Goal: Task Accomplishment & Management: Manage account settings

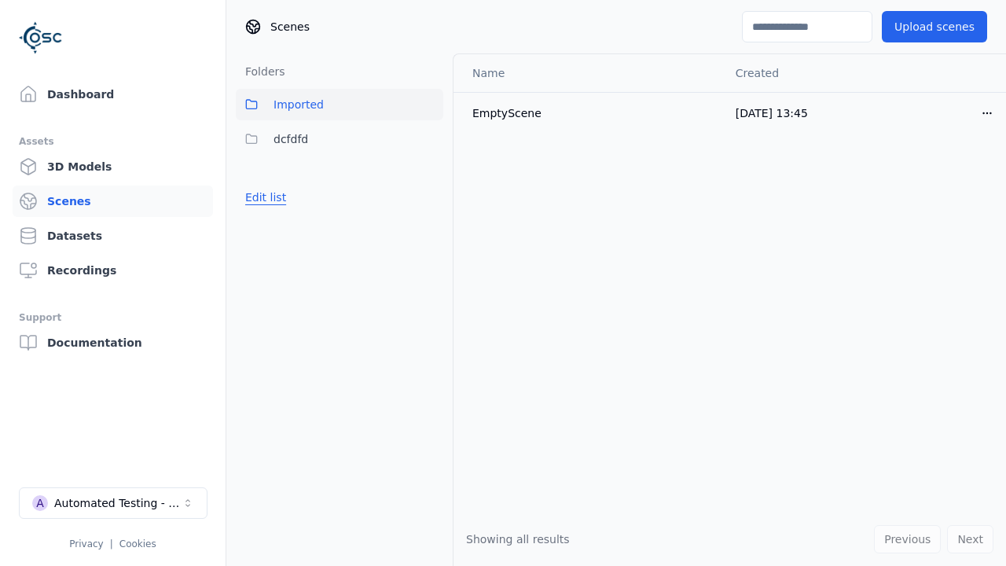
click at [263, 197] on button "Edit list" at bounding box center [266, 197] width 60 height 28
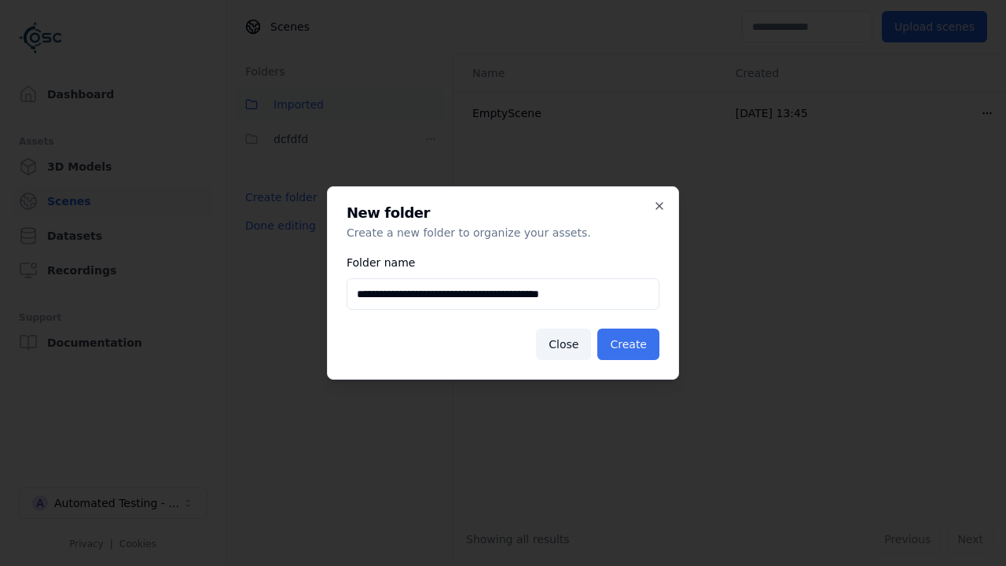
type input "**********"
click at [631, 344] on button "Create" at bounding box center [628, 344] width 62 height 31
click at [276, 240] on button "Done editing" at bounding box center [281, 225] width 90 height 28
click at [263, 232] on button "Done editing" at bounding box center [281, 225] width 90 height 28
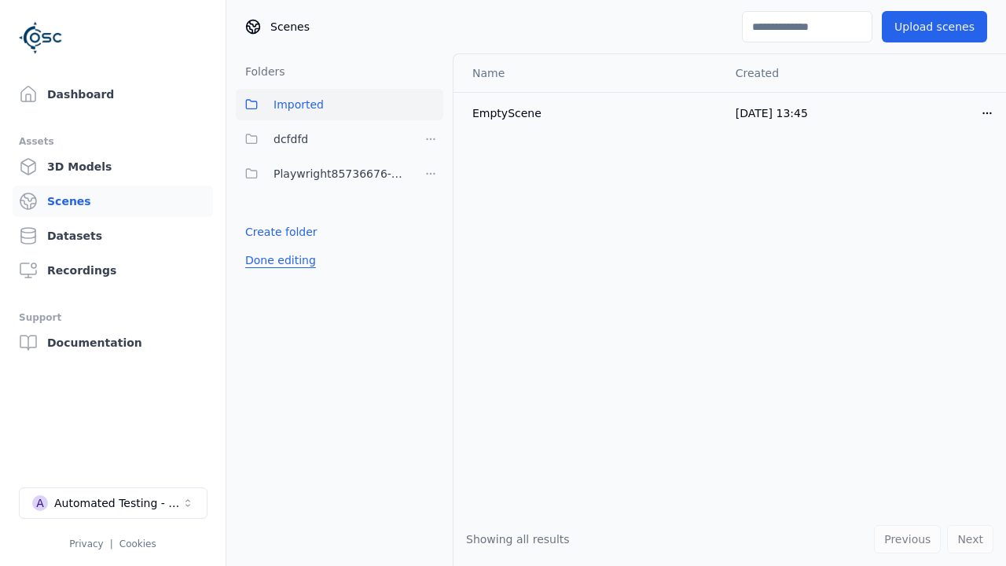
click at [431, 174] on html "Support Dashboard Assets 3D Models Scenes Datasets Recordings Support Documenta…" at bounding box center [503, 283] width 1006 height 566
click at [431, 231] on div "Rename" at bounding box center [436, 231] width 105 height 25
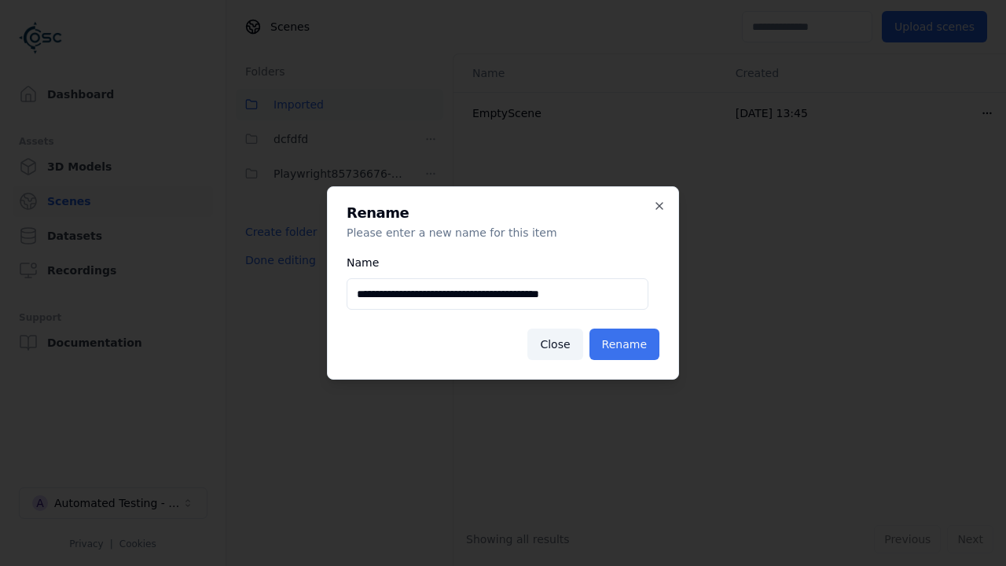
type input "**********"
click at [627, 344] on button "Rename" at bounding box center [625, 344] width 70 height 31
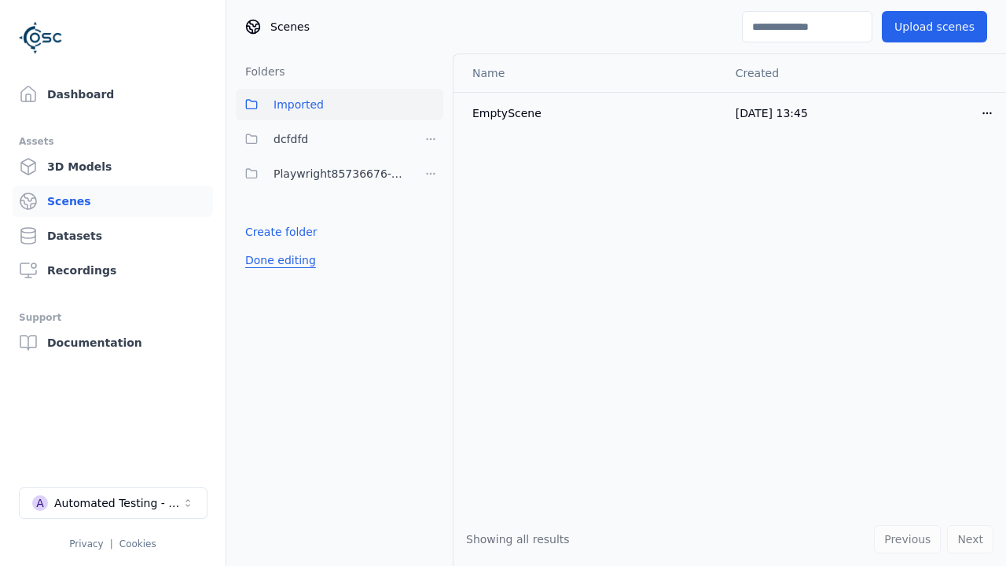
click at [276, 260] on button "Done editing" at bounding box center [281, 260] width 90 height 28
click at [263, 246] on button "Done editing" at bounding box center [281, 260] width 90 height 28
click at [431, 174] on html "Support Dashboard Assets 3D Models Scenes Datasets Recordings Support Documenta…" at bounding box center [503, 283] width 1006 height 566
